Goal: Task Accomplishment & Management: Use online tool/utility

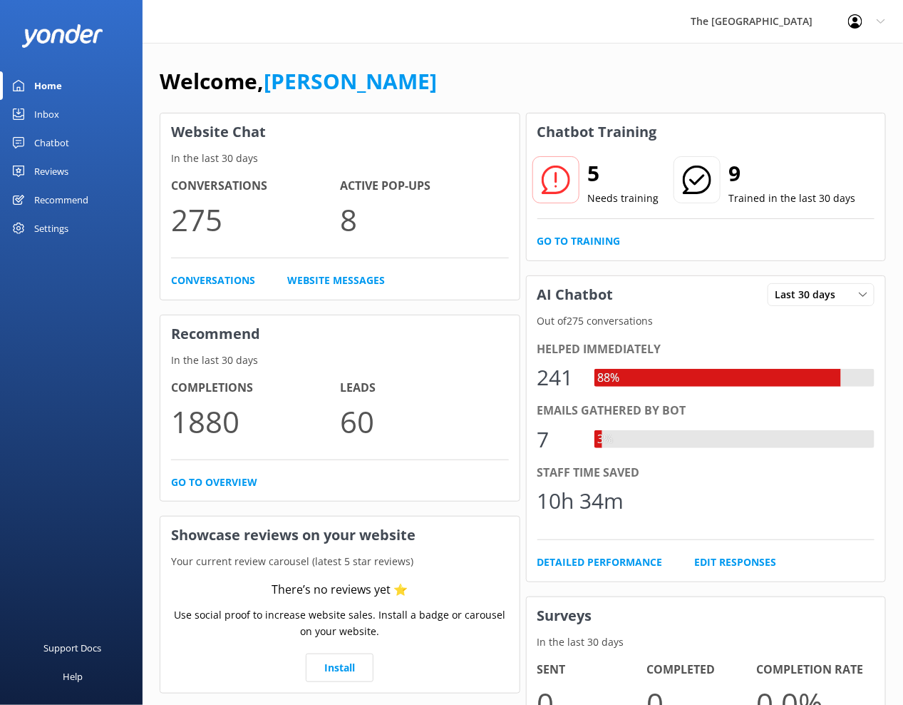
click at [48, 114] on div "Inbox" at bounding box center [46, 114] width 25 height 29
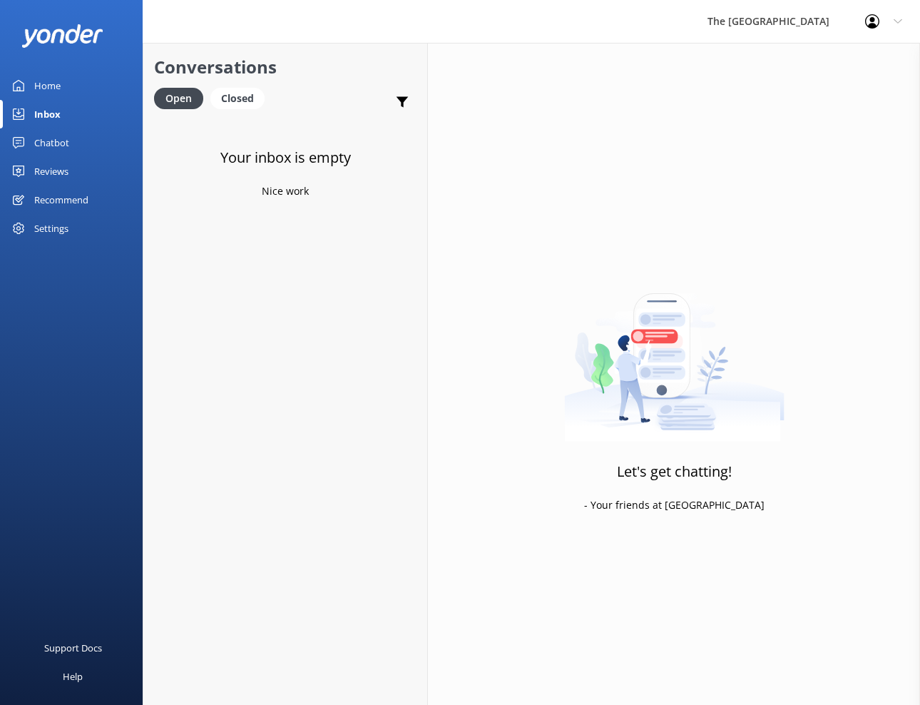
click at [53, 82] on div "Home" at bounding box center [47, 85] width 26 height 29
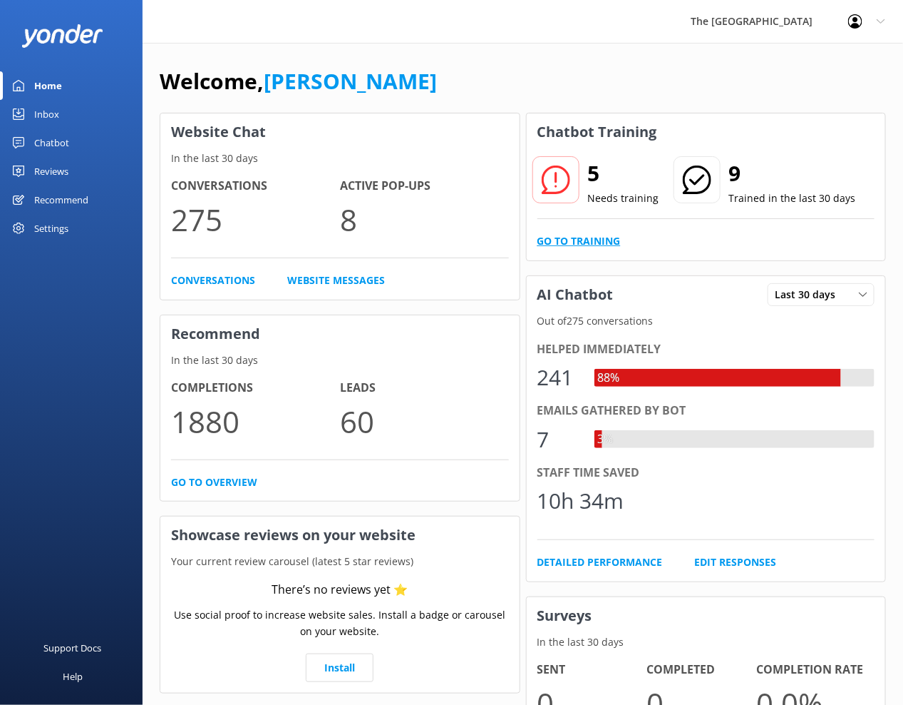
click at [580, 240] on link "Go to Training" at bounding box center [579, 241] width 83 height 16
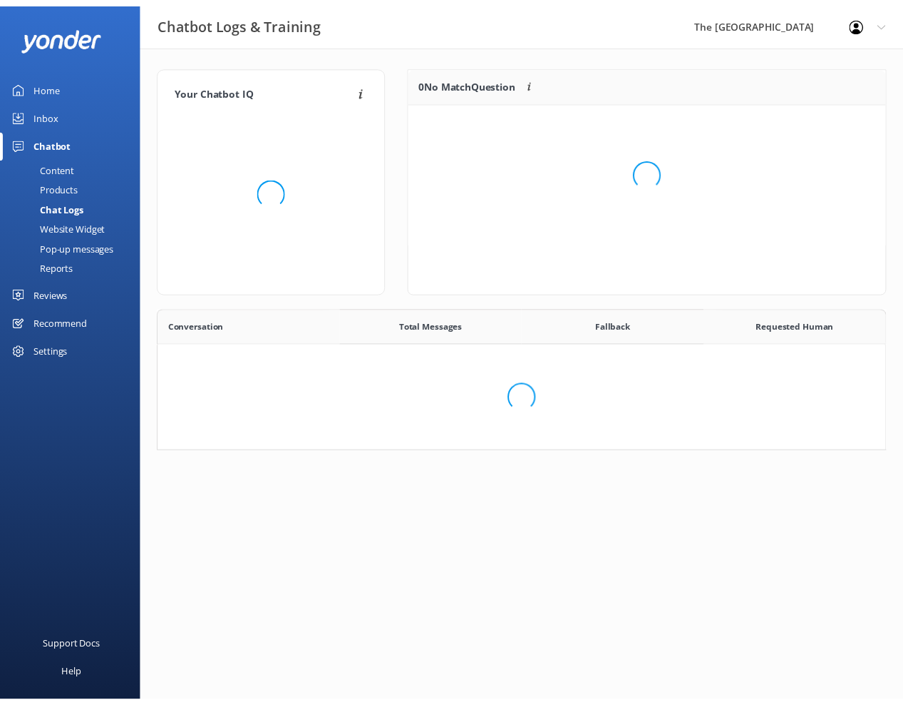
scroll to position [484, 709]
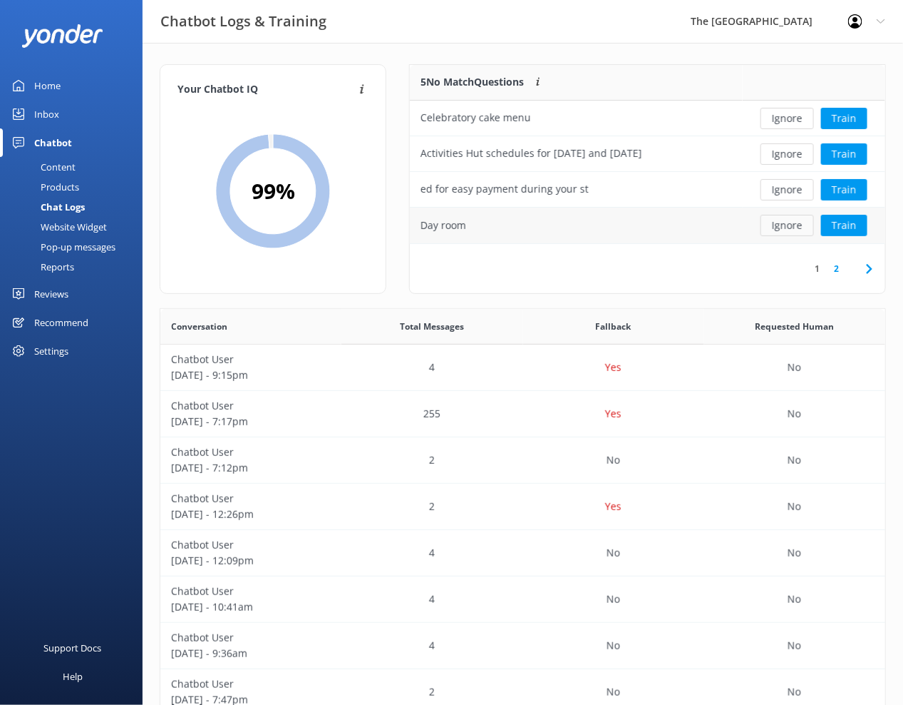
click at [782, 227] on button "Ignore" at bounding box center [787, 225] width 53 height 21
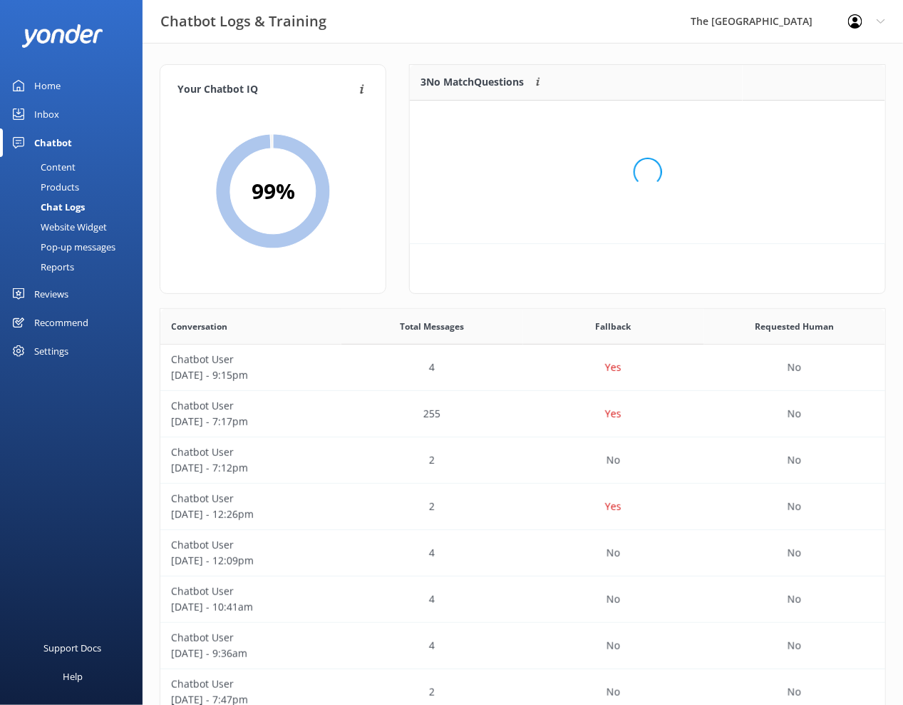
scroll to position [126, 460]
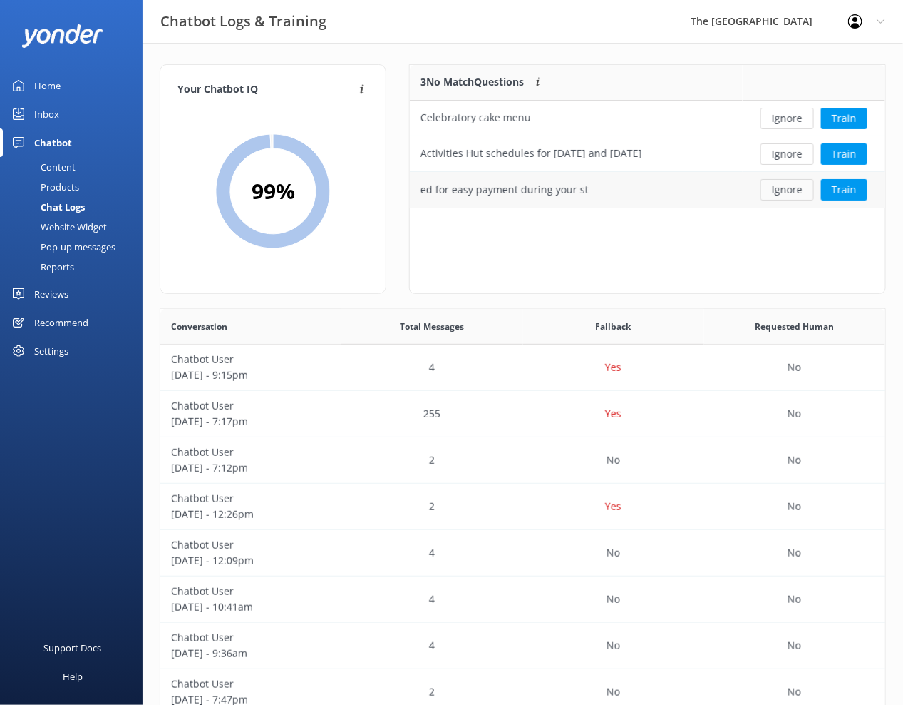
click at [783, 193] on button "Ignore" at bounding box center [787, 189] width 53 height 21
click at [786, 159] on button "Ignore" at bounding box center [787, 153] width 53 height 21
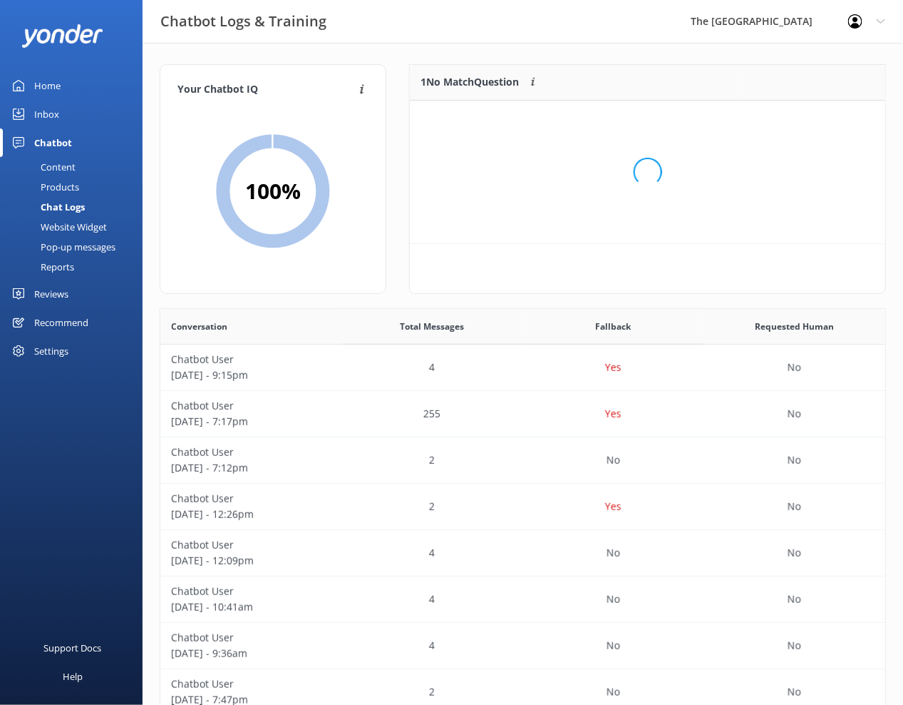
scroll to position [56, 460]
click at [779, 124] on button "Ignore" at bounding box center [787, 118] width 53 height 21
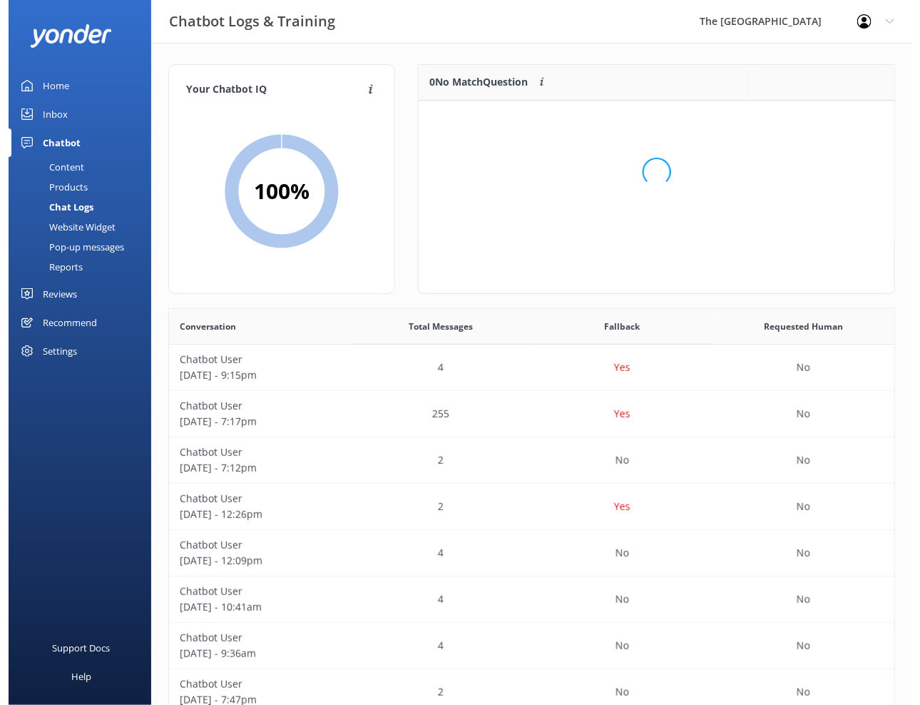
scroll to position [163, 460]
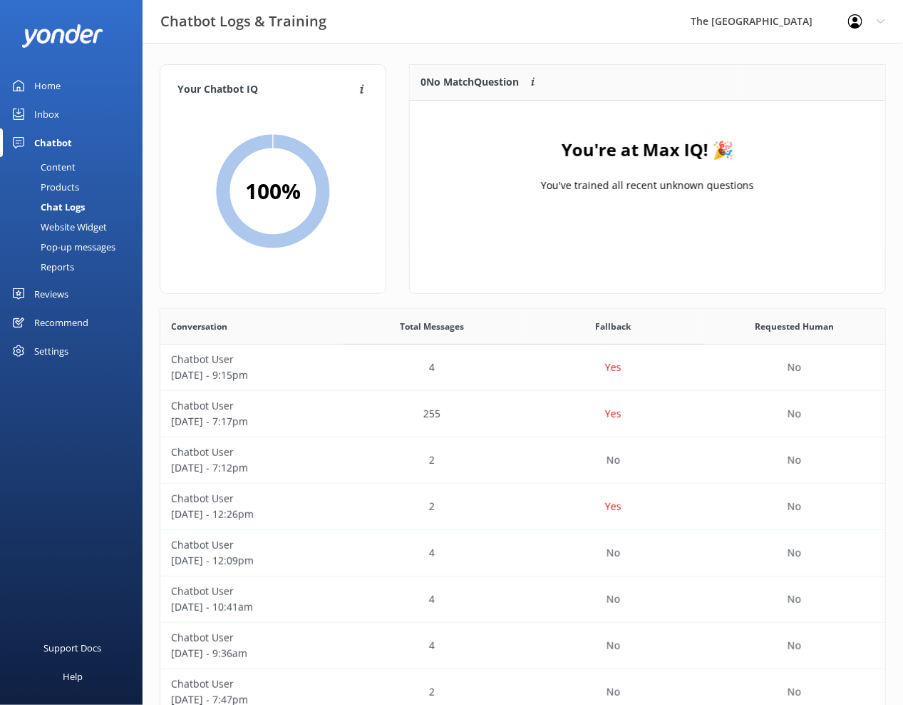
click at [49, 108] on div "Inbox" at bounding box center [46, 114] width 25 height 29
